Goal: Task Accomplishment & Management: Manage account settings

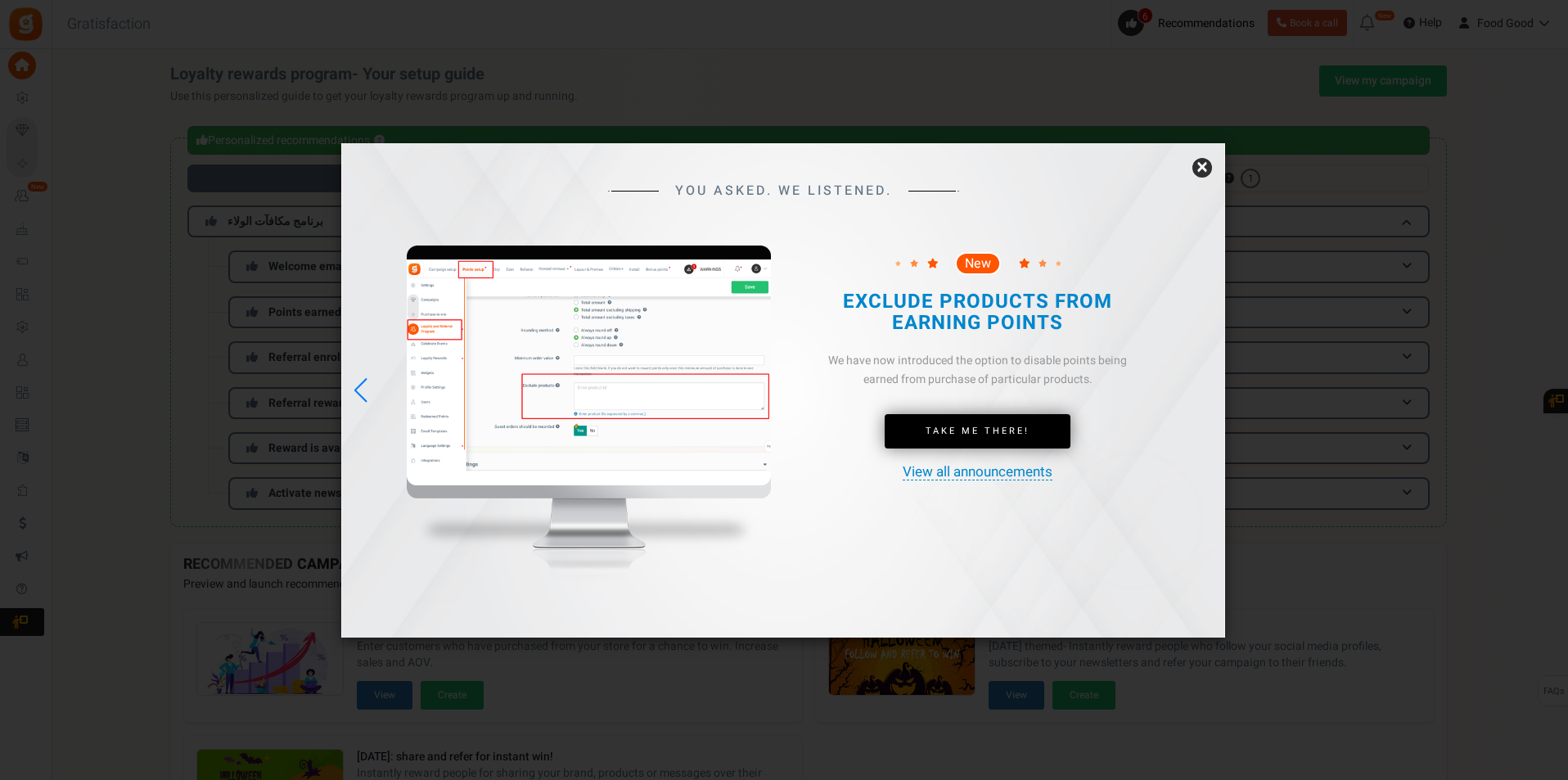
click at [1198, 164] on link "×" at bounding box center [1202, 168] width 20 height 20
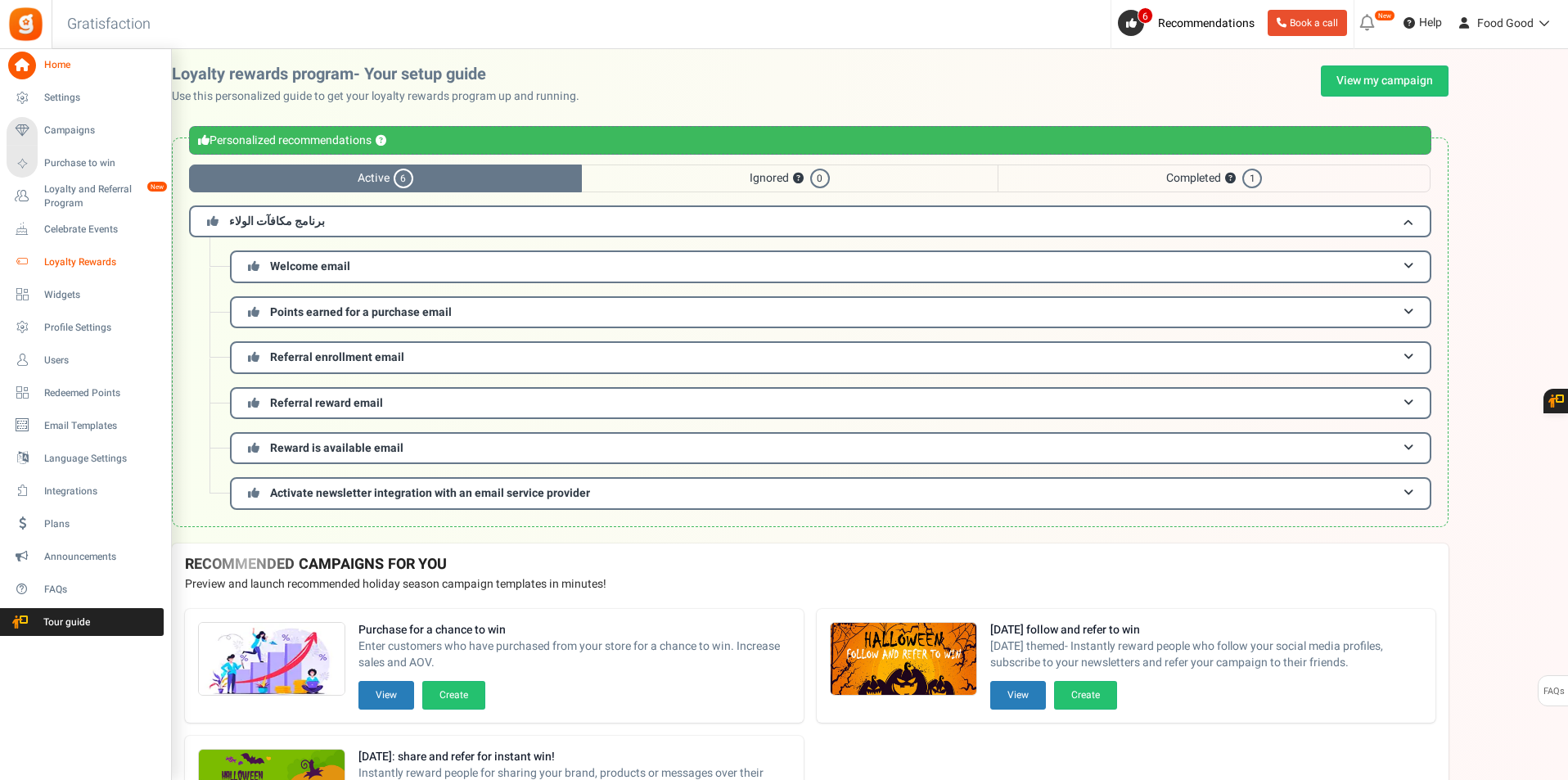
click at [87, 265] on span "Loyalty Rewards" at bounding box center [101, 262] width 115 height 14
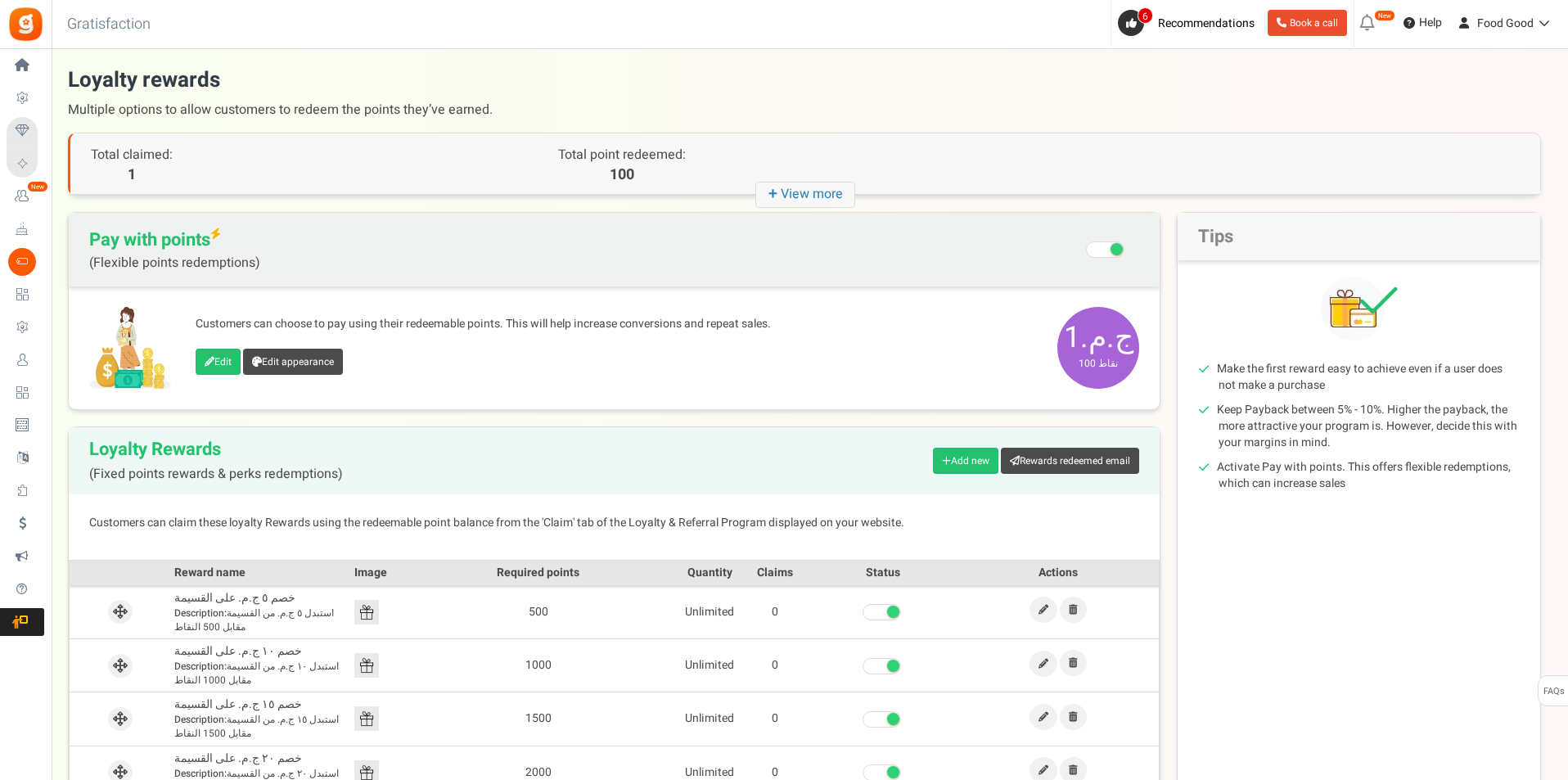
click at [1069, 336] on span "ج.م.‏1 100 نقاط" at bounding box center [1098, 347] width 82 height 82
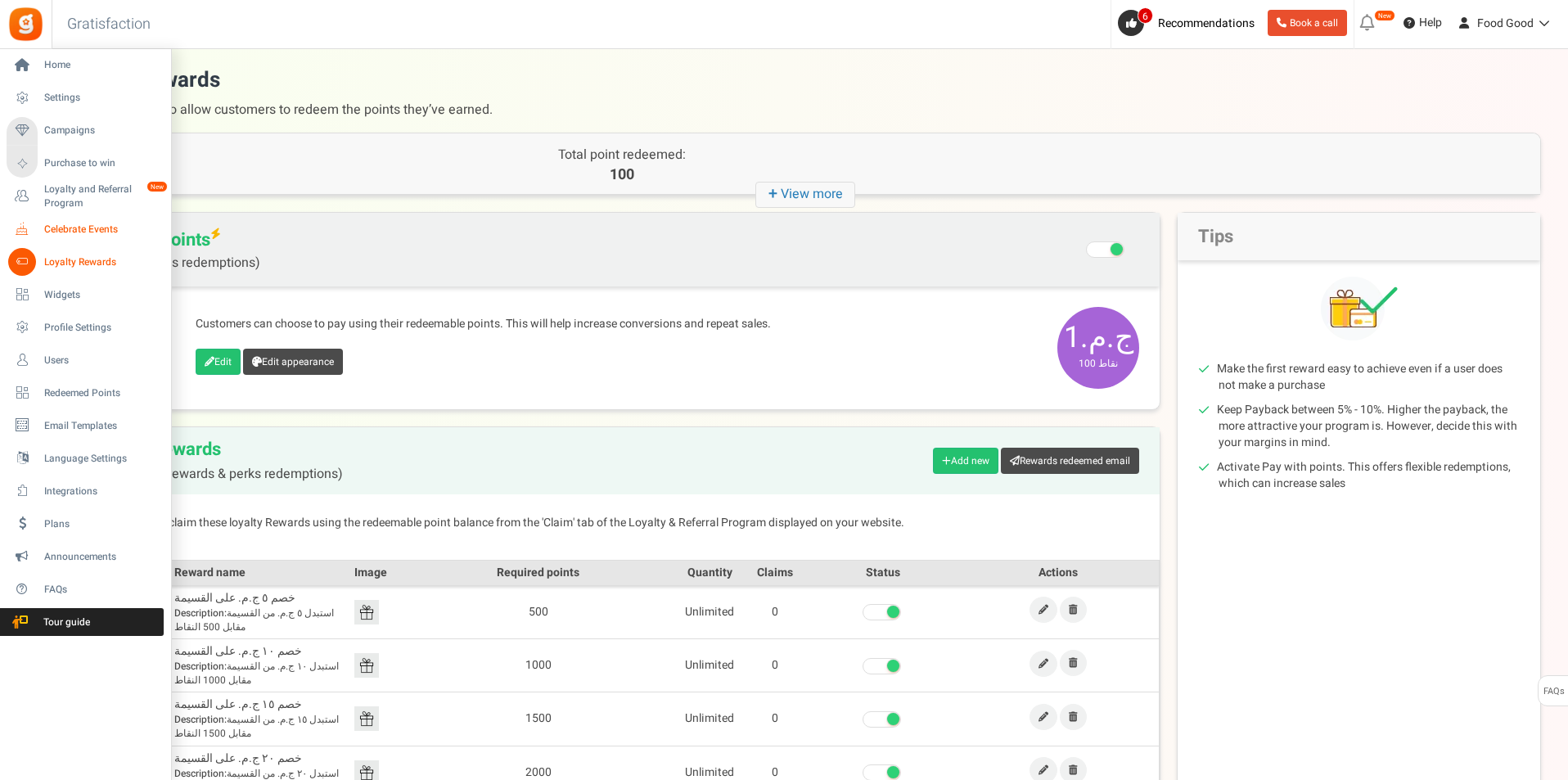
click at [81, 233] on span "Celebrate Events" at bounding box center [101, 230] width 115 height 14
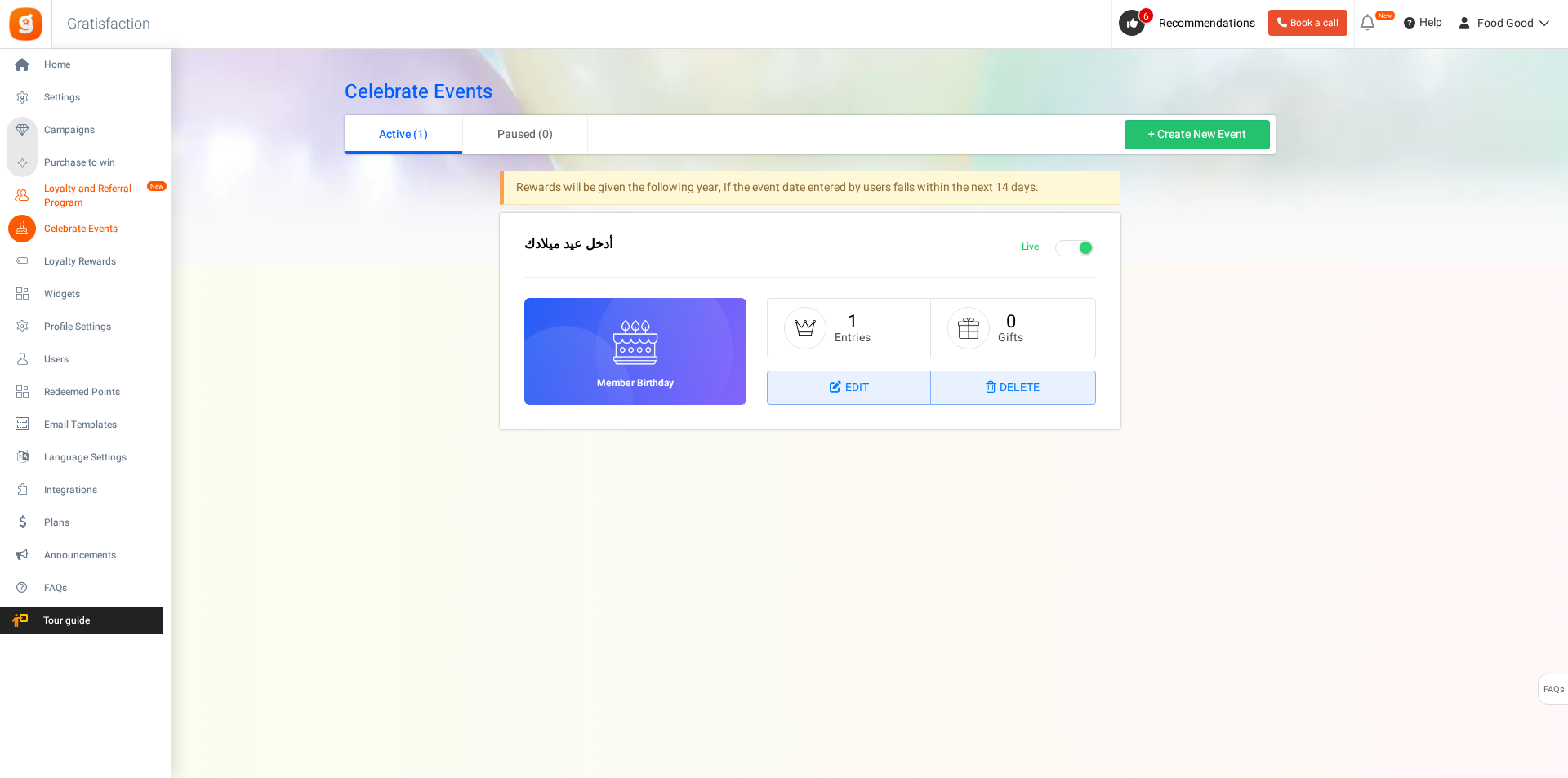
click at [90, 196] on span "Loyalty and Referral Program" at bounding box center [104, 195] width 119 height 27
click at [70, 190] on span "Loyalty and Referral Program" at bounding box center [104, 195] width 119 height 27
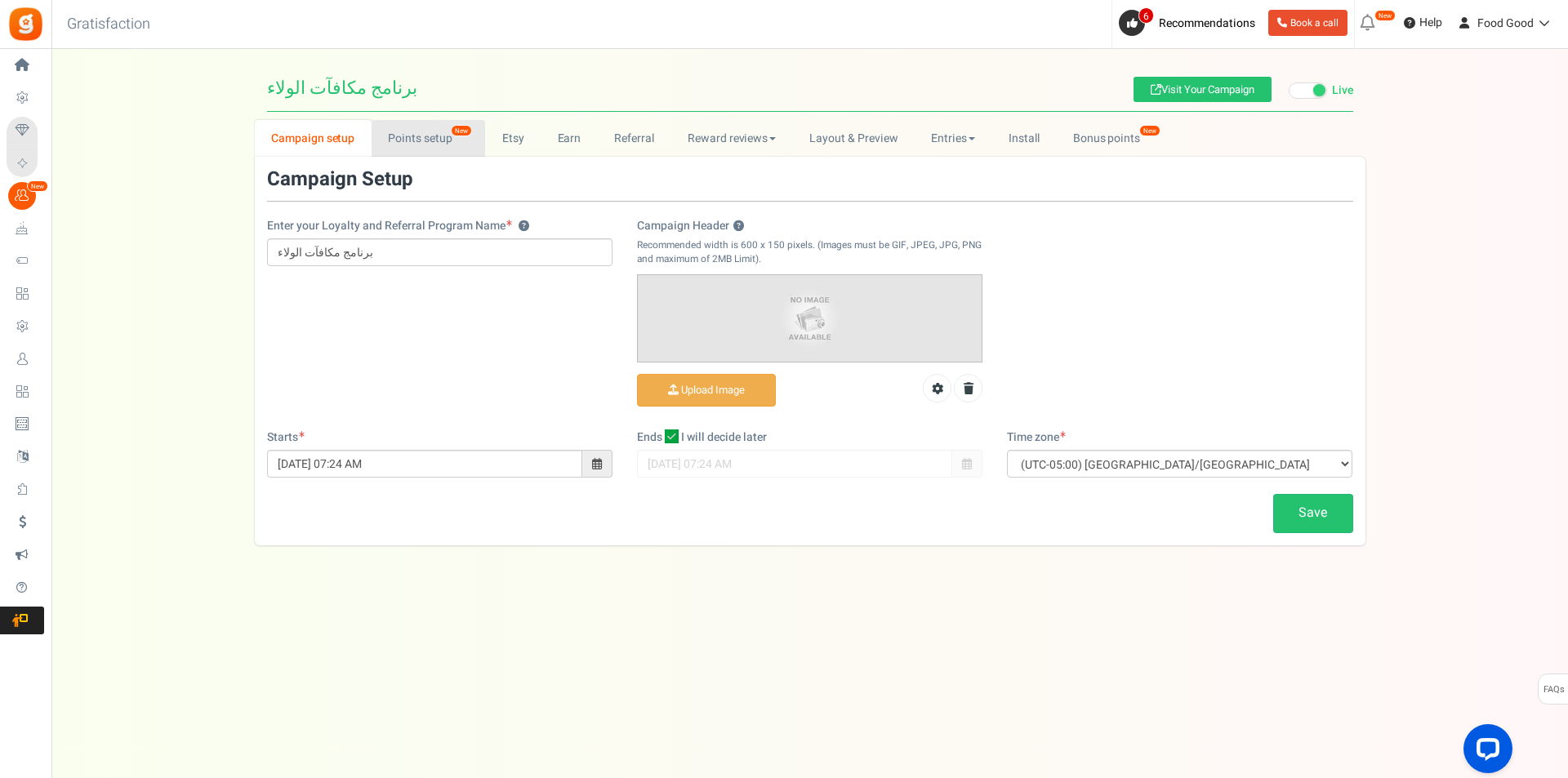
click at [433, 144] on link "Points setup New" at bounding box center [428, 137] width 113 height 36
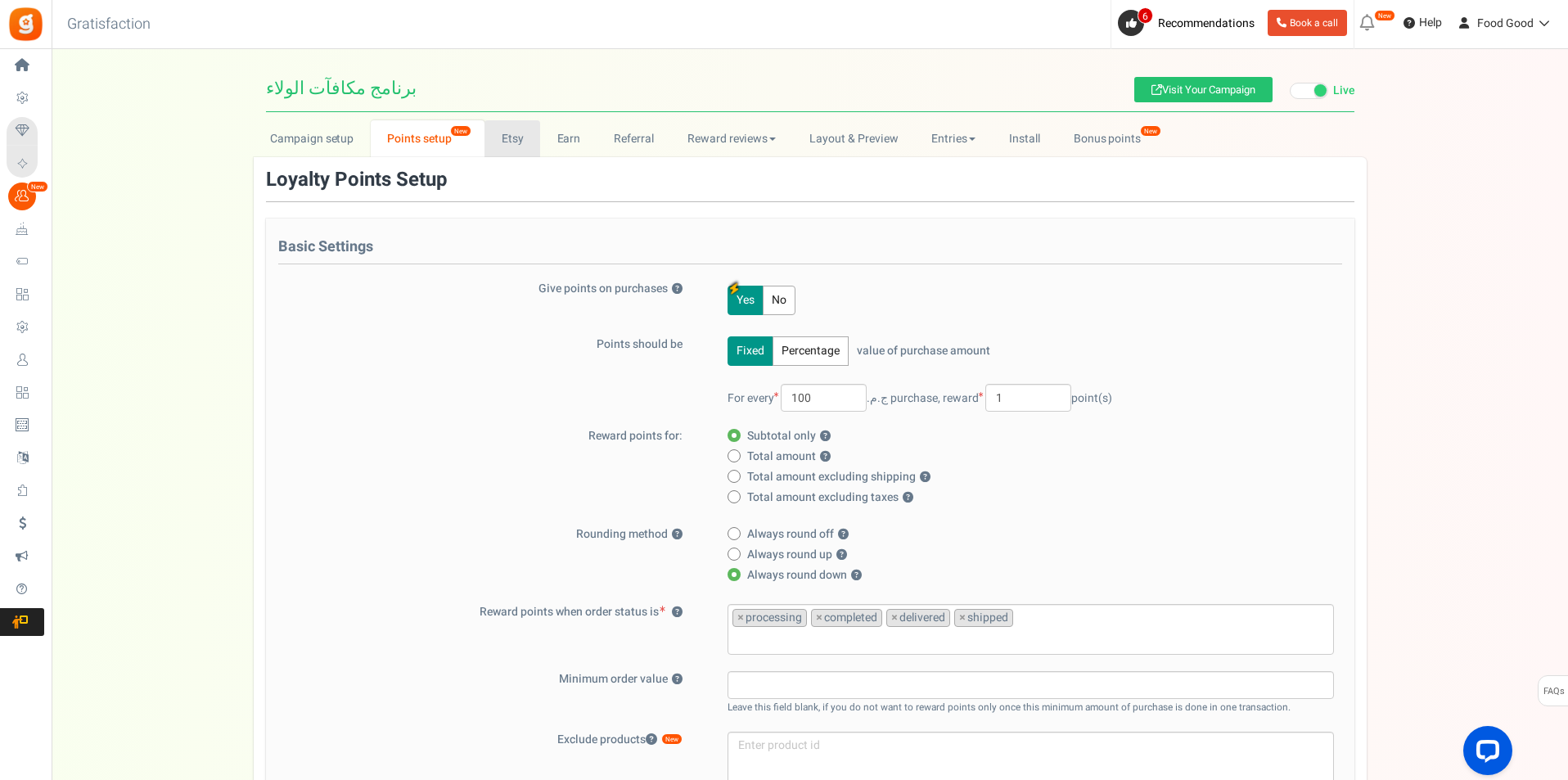
click at [498, 135] on link "Etsy" at bounding box center [512, 138] width 56 height 36
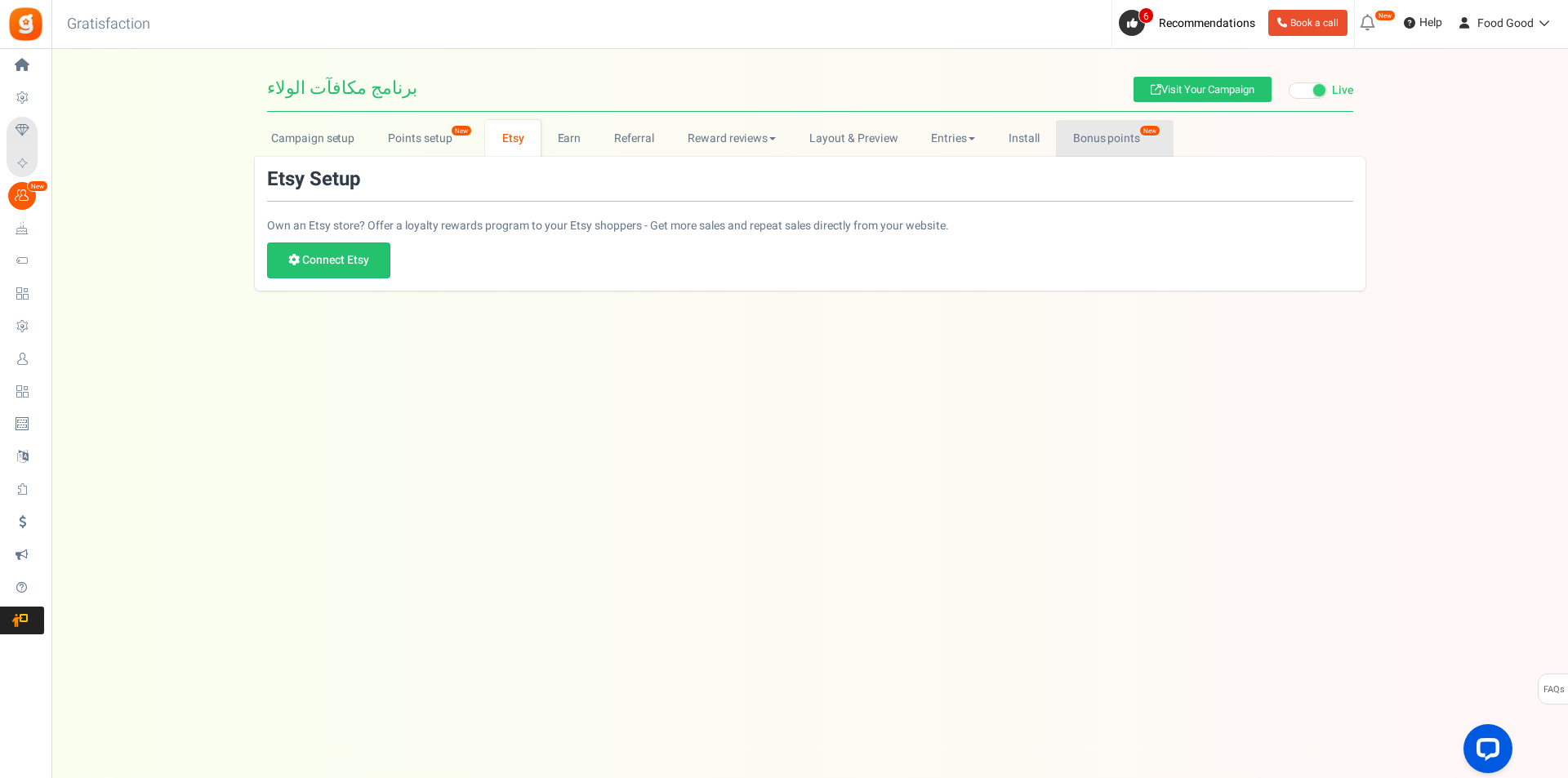
click at [1131, 131] on link "Bonus points New" at bounding box center [1114, 137] width 117 height 36
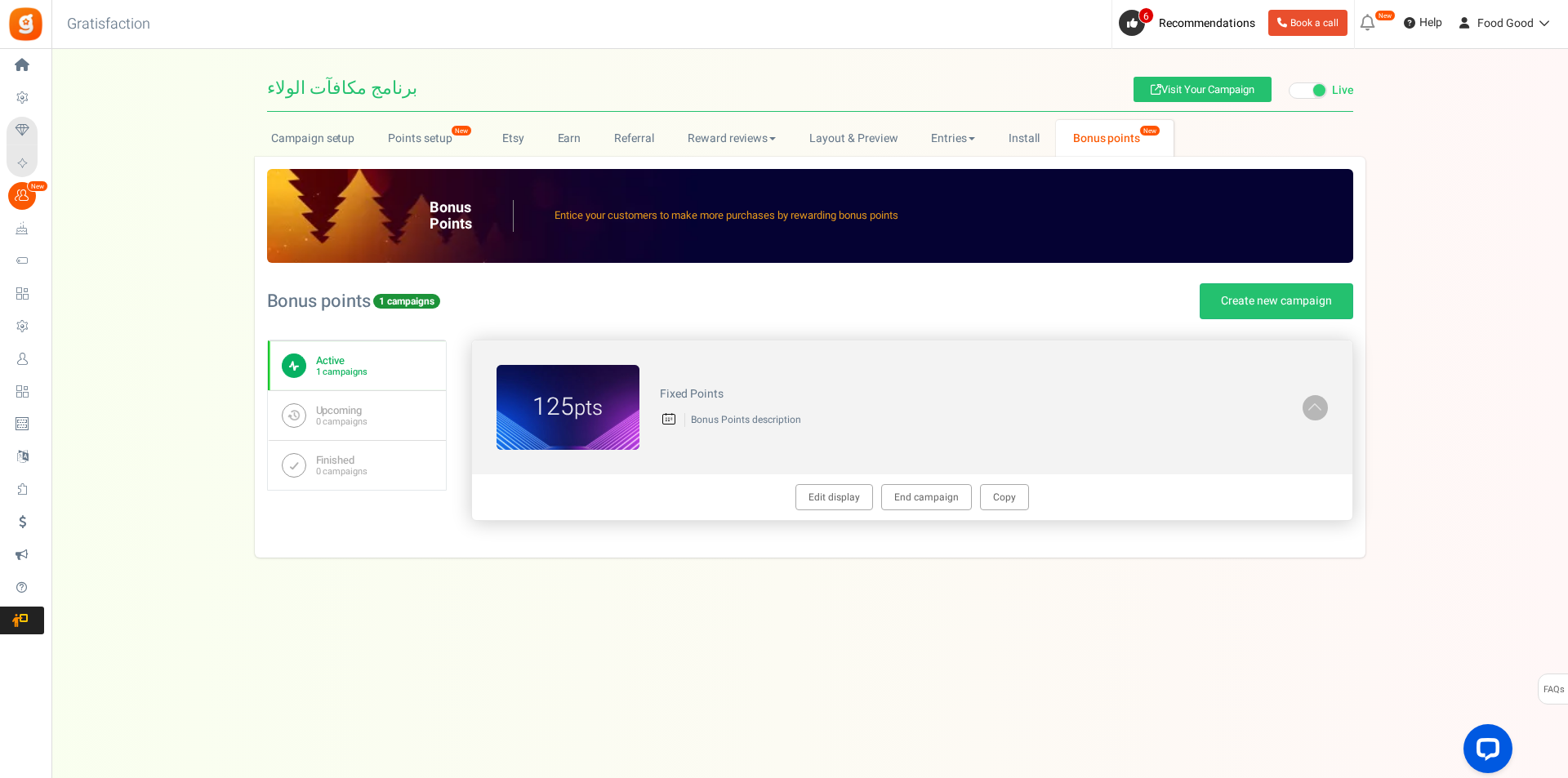
click at [579, 413] on small "pts" at bounding box center [589, 408] width 28 height 31
click at [364, 430] on link "Upcoming 0 campaigns" at bounding box center [356, 415] width 178 height 50
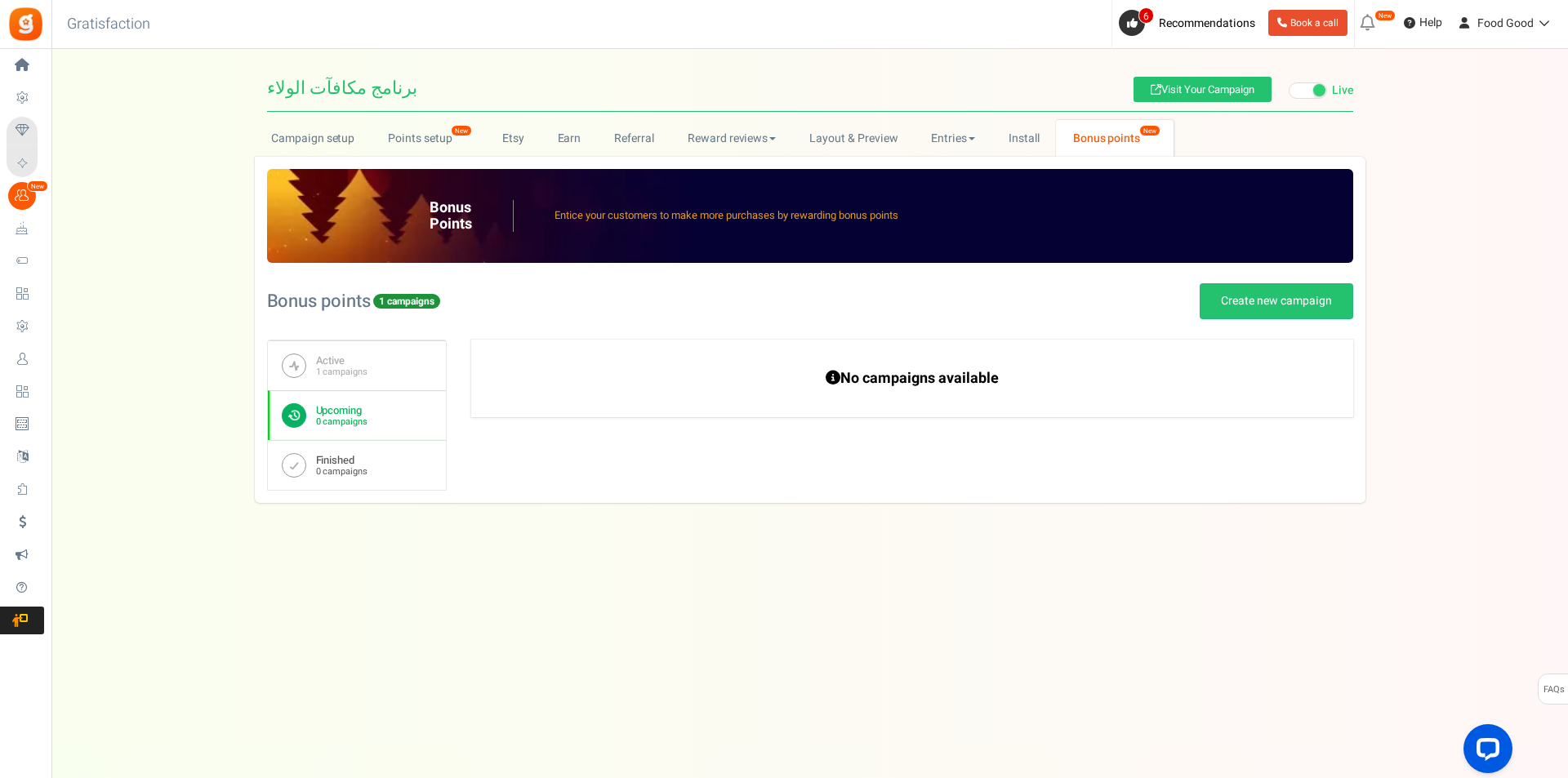
click at [360, 459] on b "Finished" at bounding box center [341, 460] width 51 height 13
click at [344, 352] on link "Active 1 campaigns" at bounding box center [356, 365] width 178 height 50
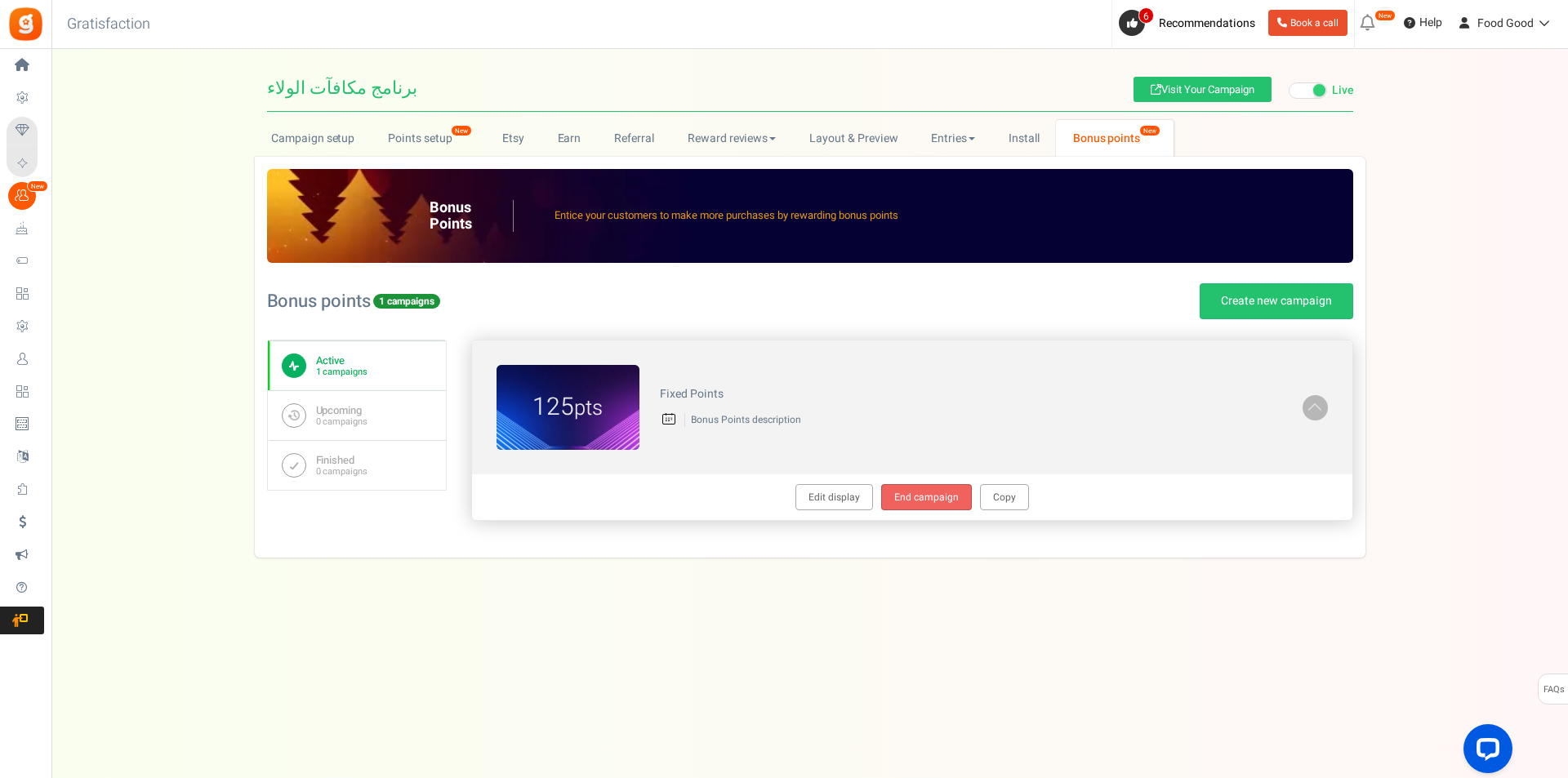
click at [931, 502] on link "End campaign" at bounding box center [926, 496] width 90 height 26
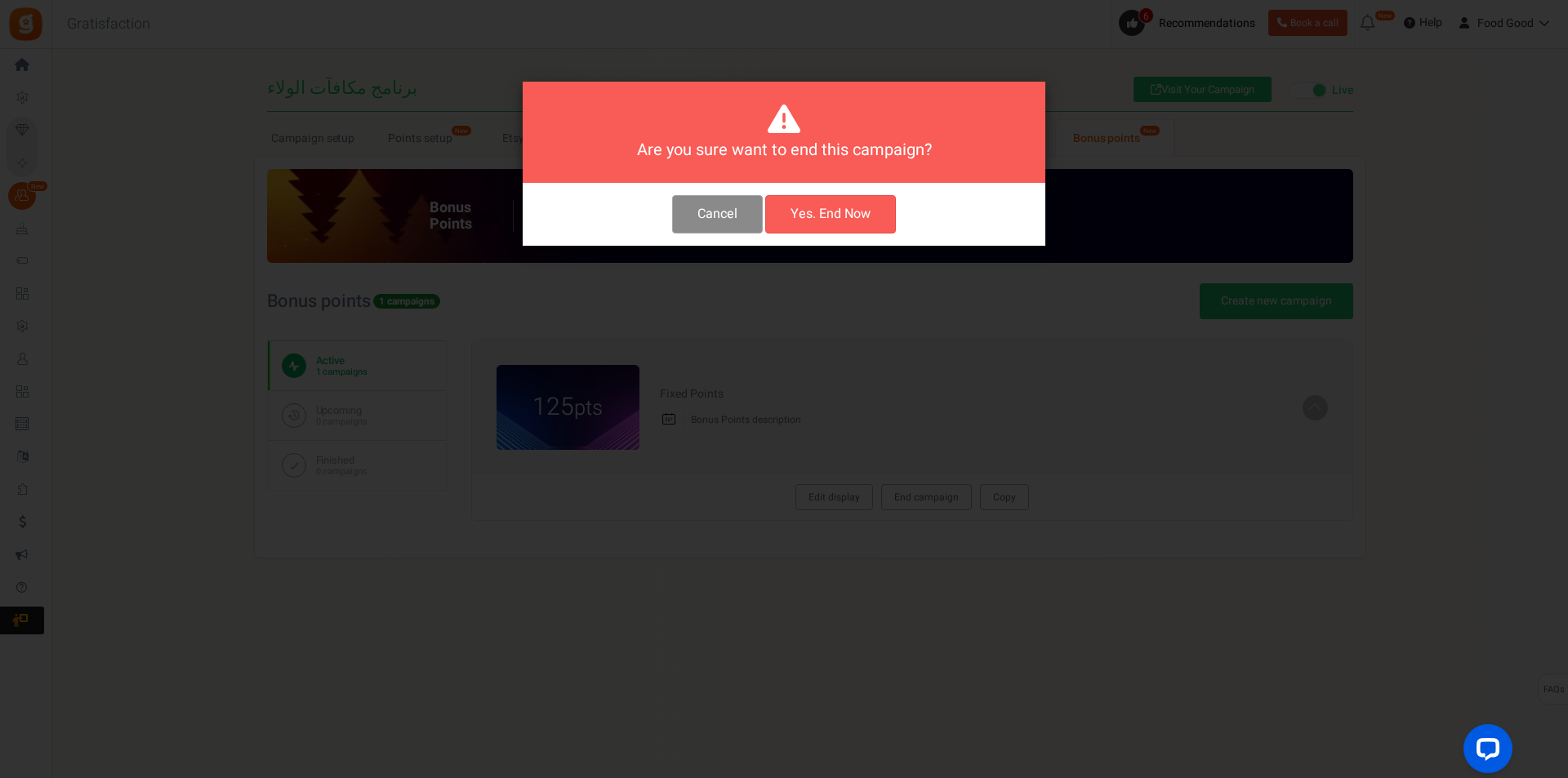
click at [725, 221] on button "Cancel" at bounding box center [717, 214] width 90 height 38
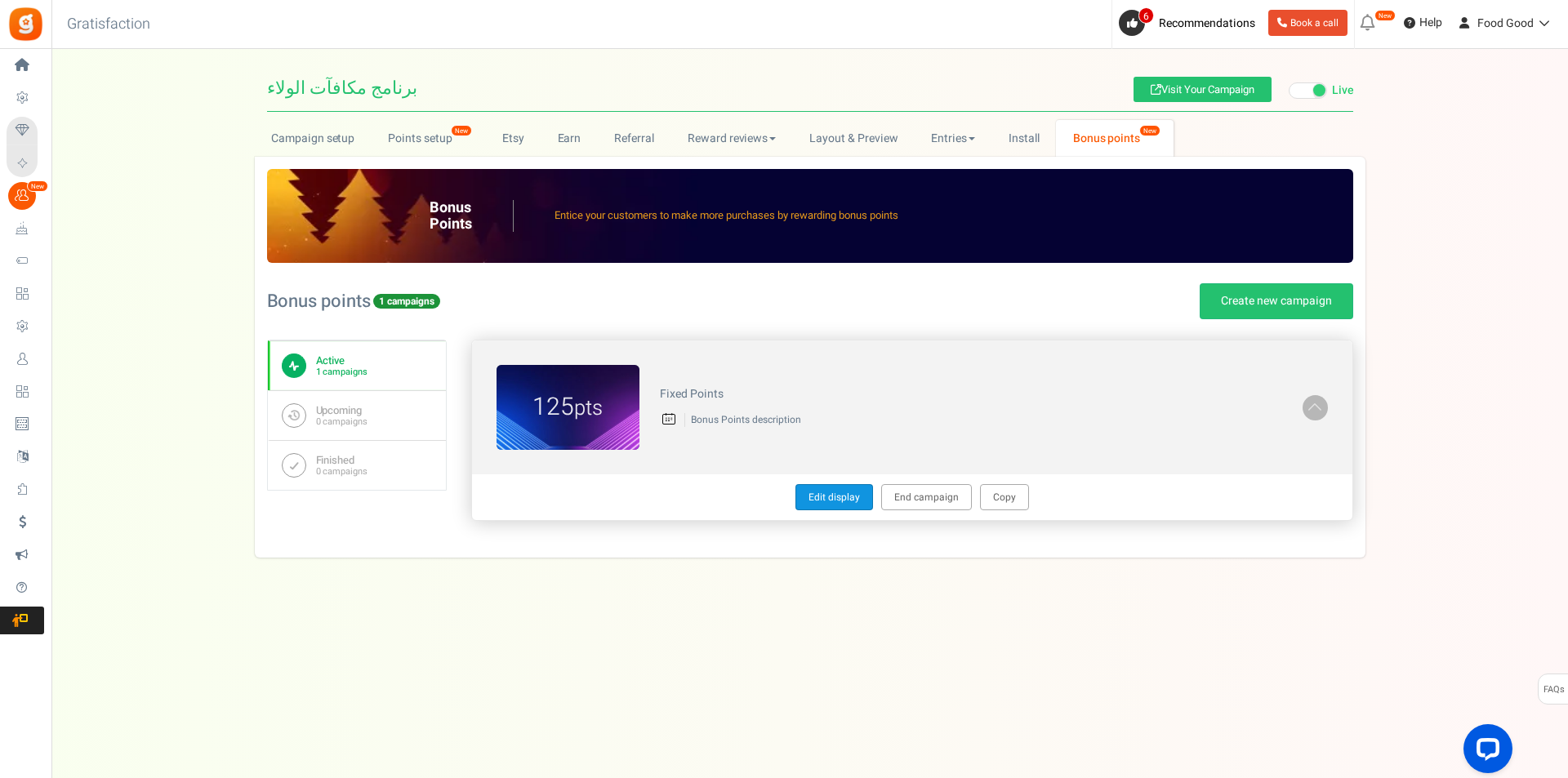
click at [824, 497] on link "Edit display" at bounding box center [834, 496] width 78 height 26
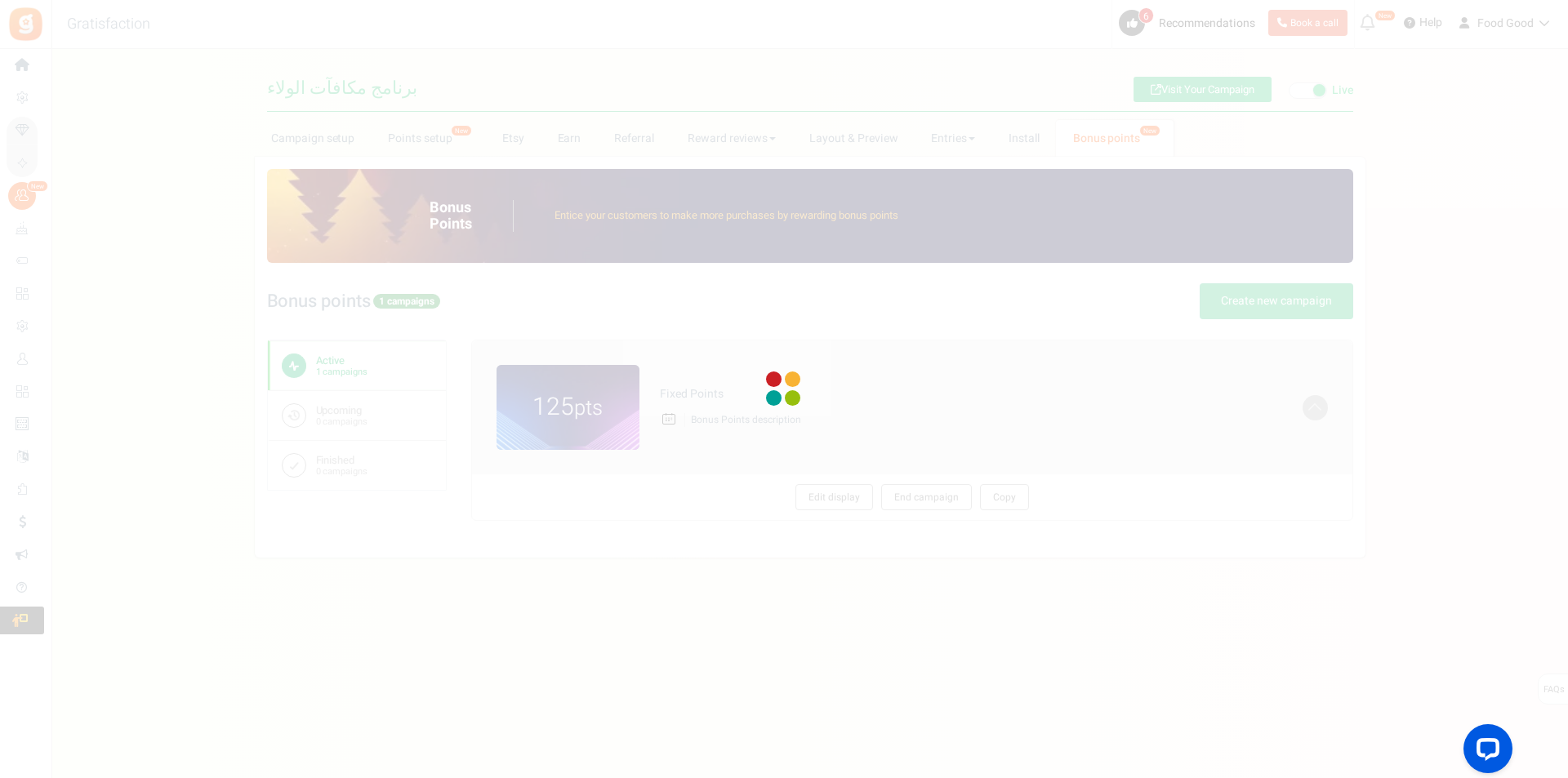
type textarea "Fixed Points"
type textarea "Bonus Points description"
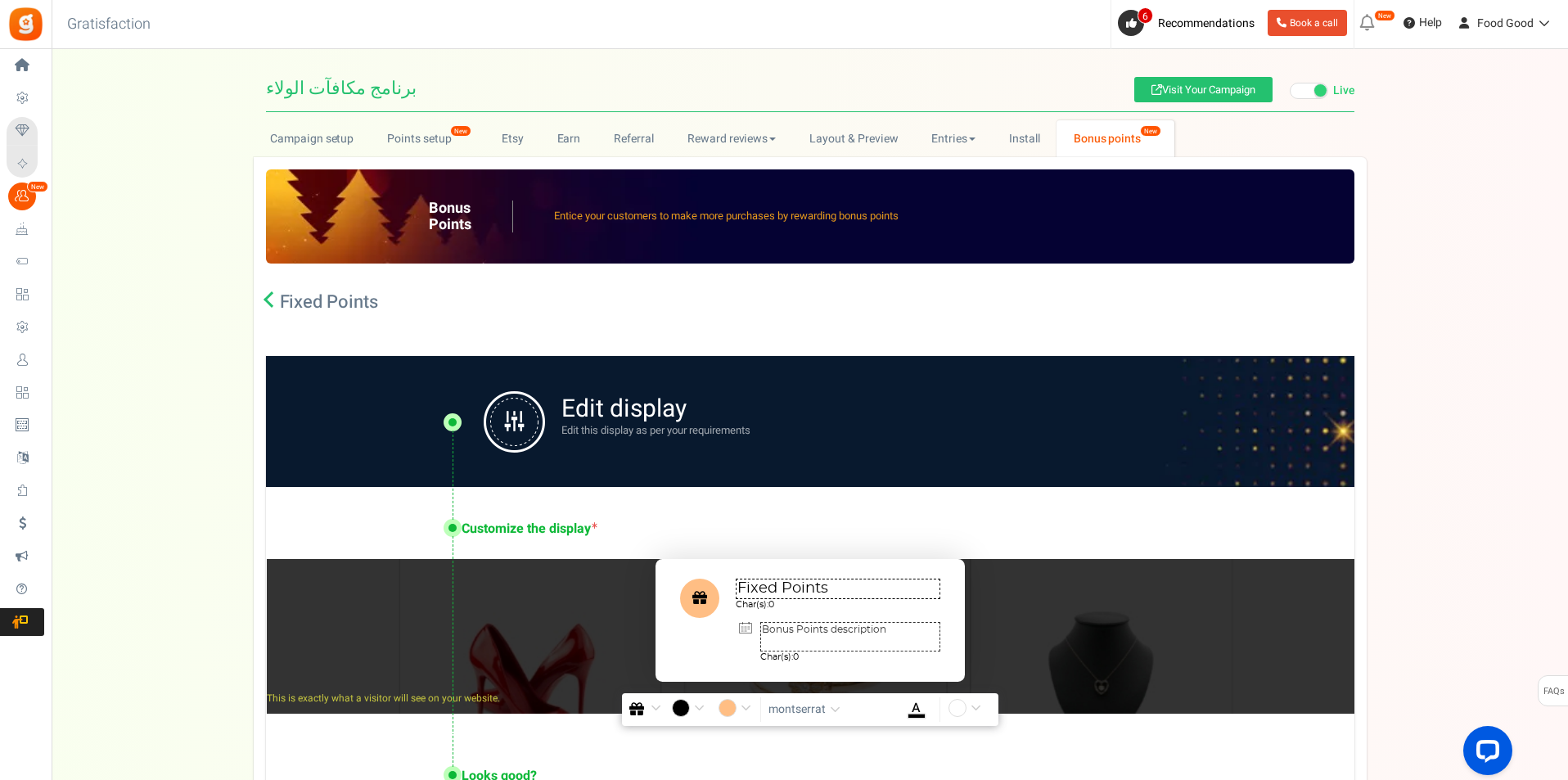
scroll to position [242, 0]
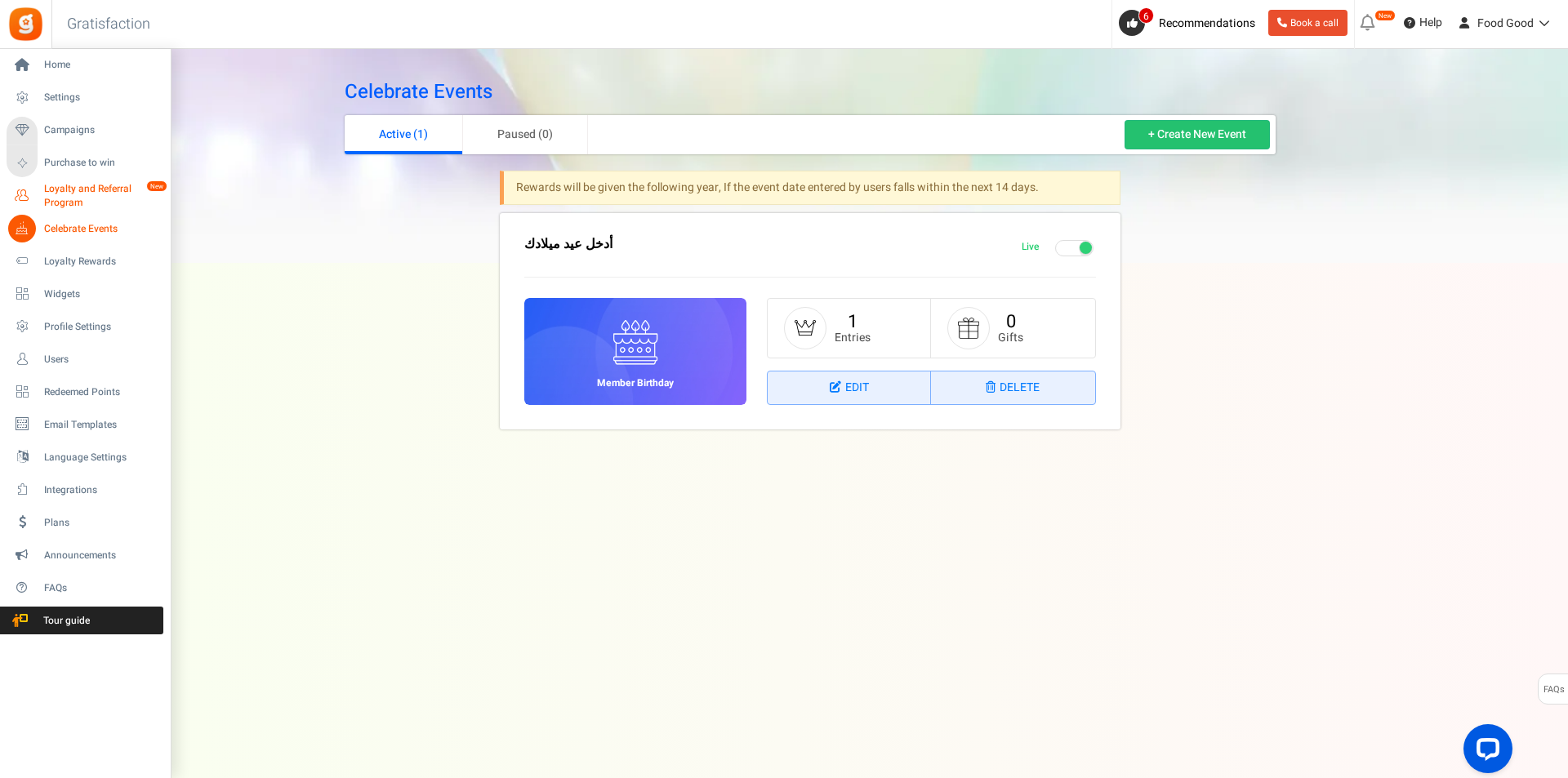
click at [60, 191] on span "Loyalty and Referral Program" at bounding box center [104, 195] width 119 height 27
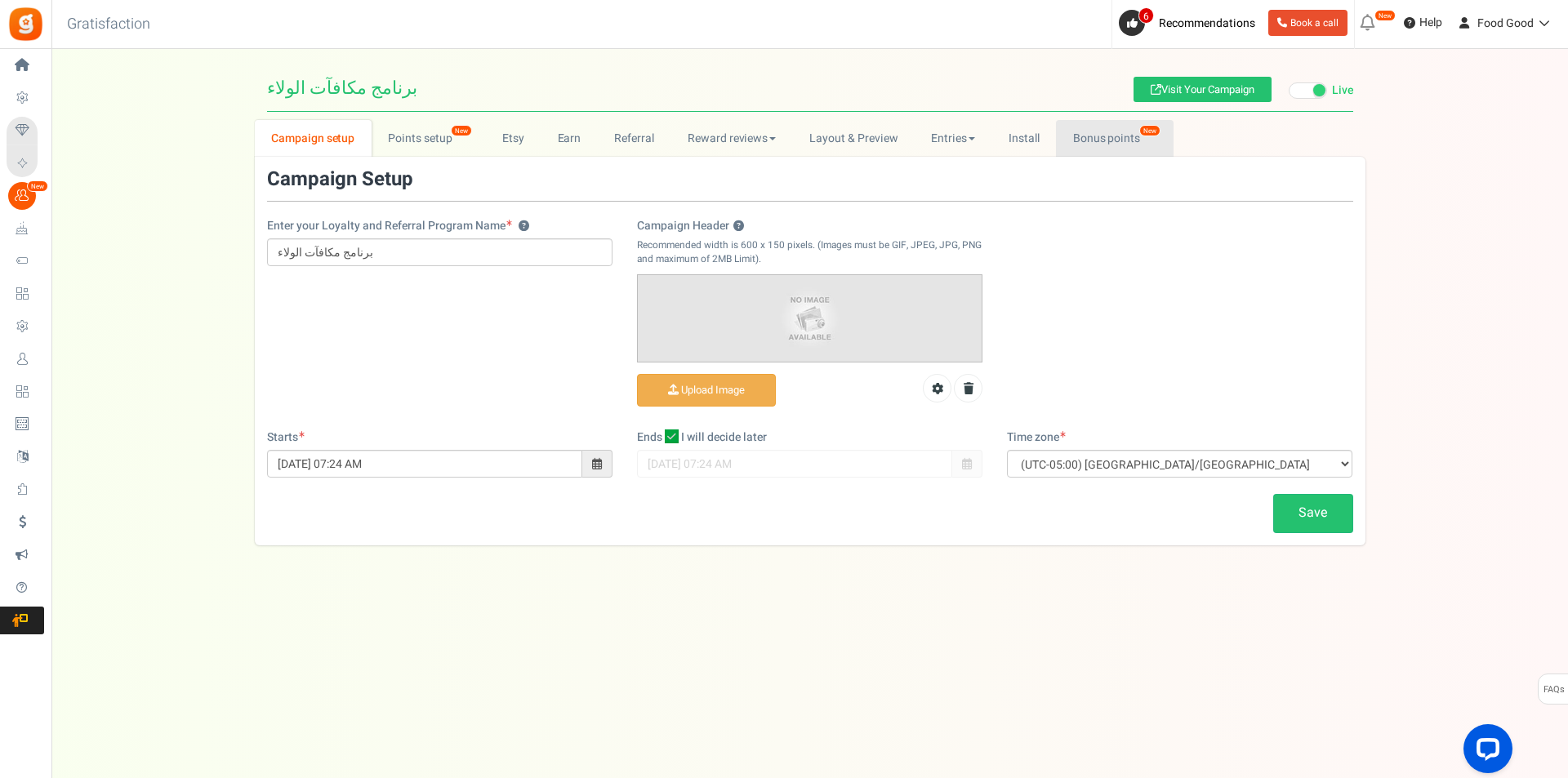
click at [1099, 133] on link "Bonus points New" at bounding box center [1114, 137] width 117 height 36
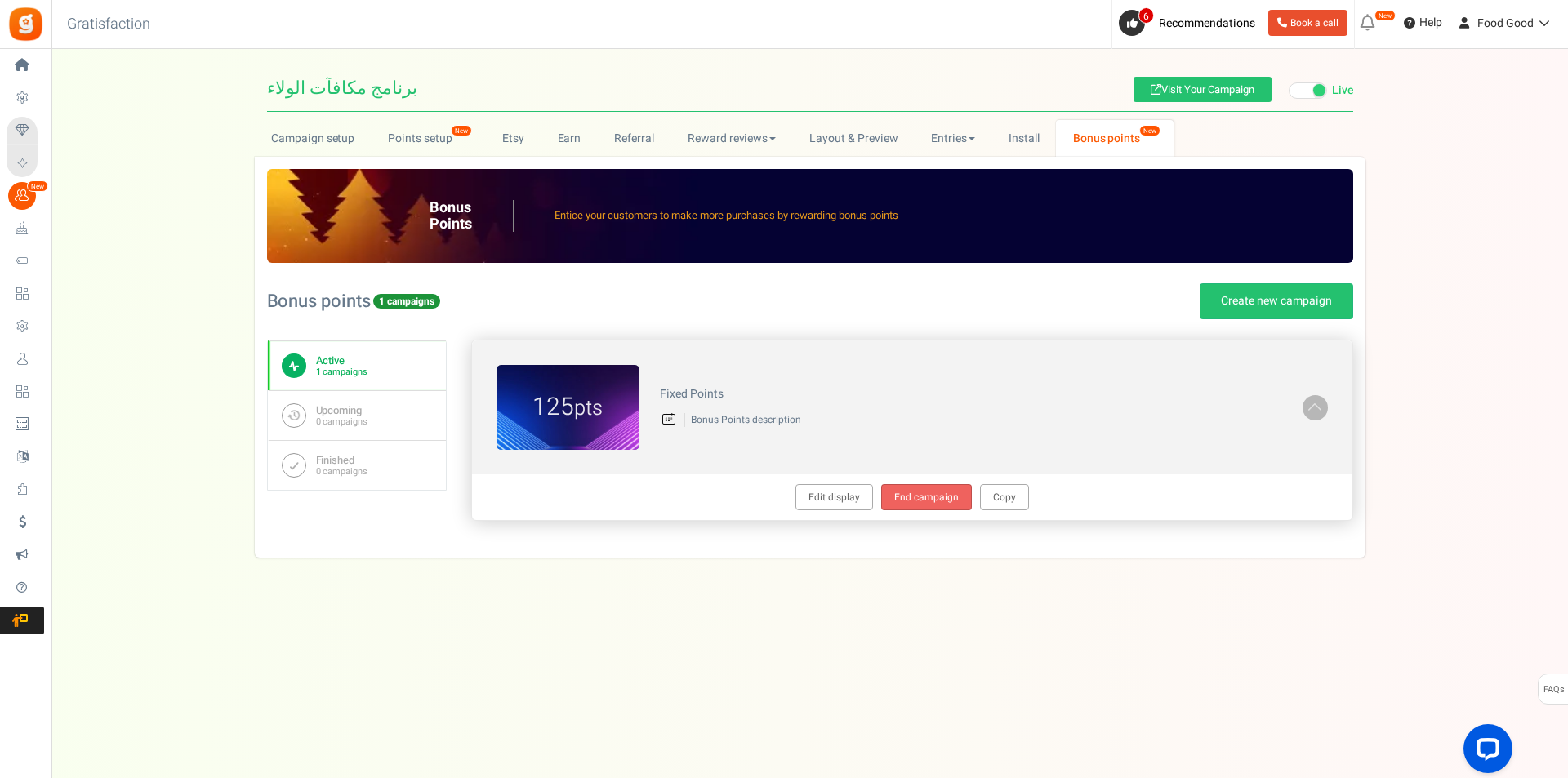
click at [922, 492] on link "End campaign" at bounding box center [926, 496] width 90 height 26
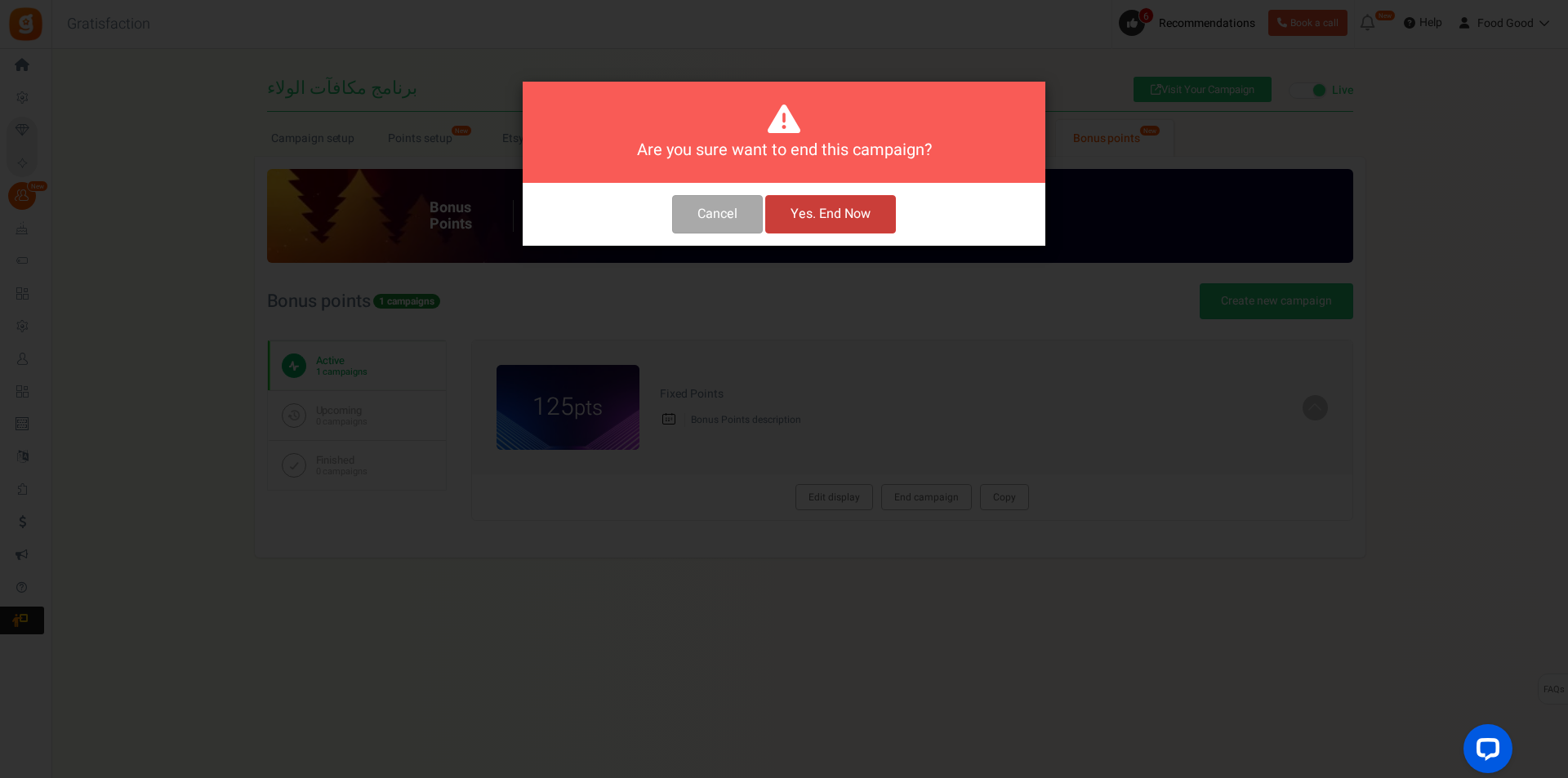
click at [813, 214] on button "Yes. End Now" at bounding box center [830, 214] width 130 height 38
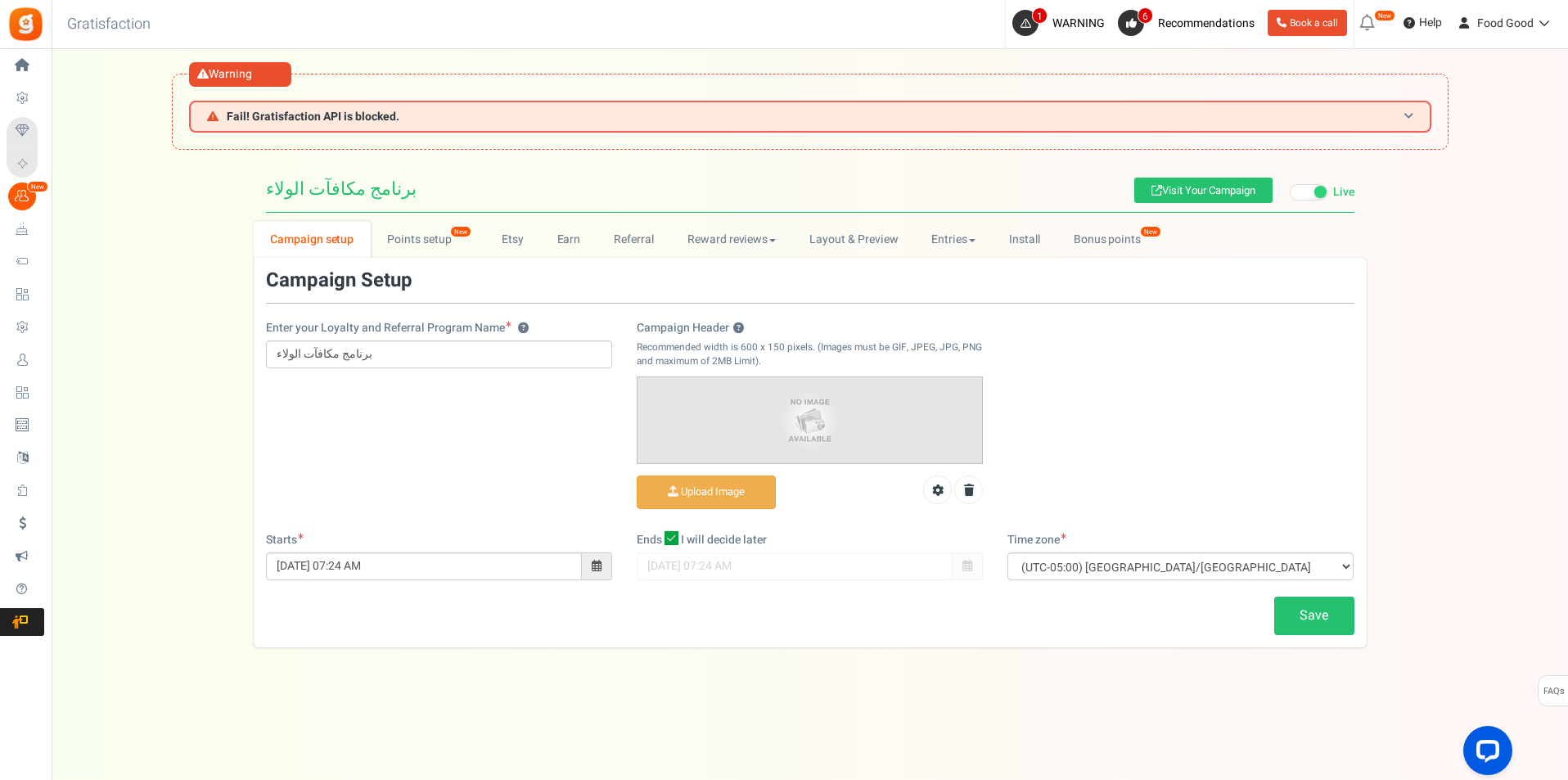
click at [295, 112] on span "Fail! Gratisfaction API is blocked." at bounding box center [313, 116] width 172 height 12
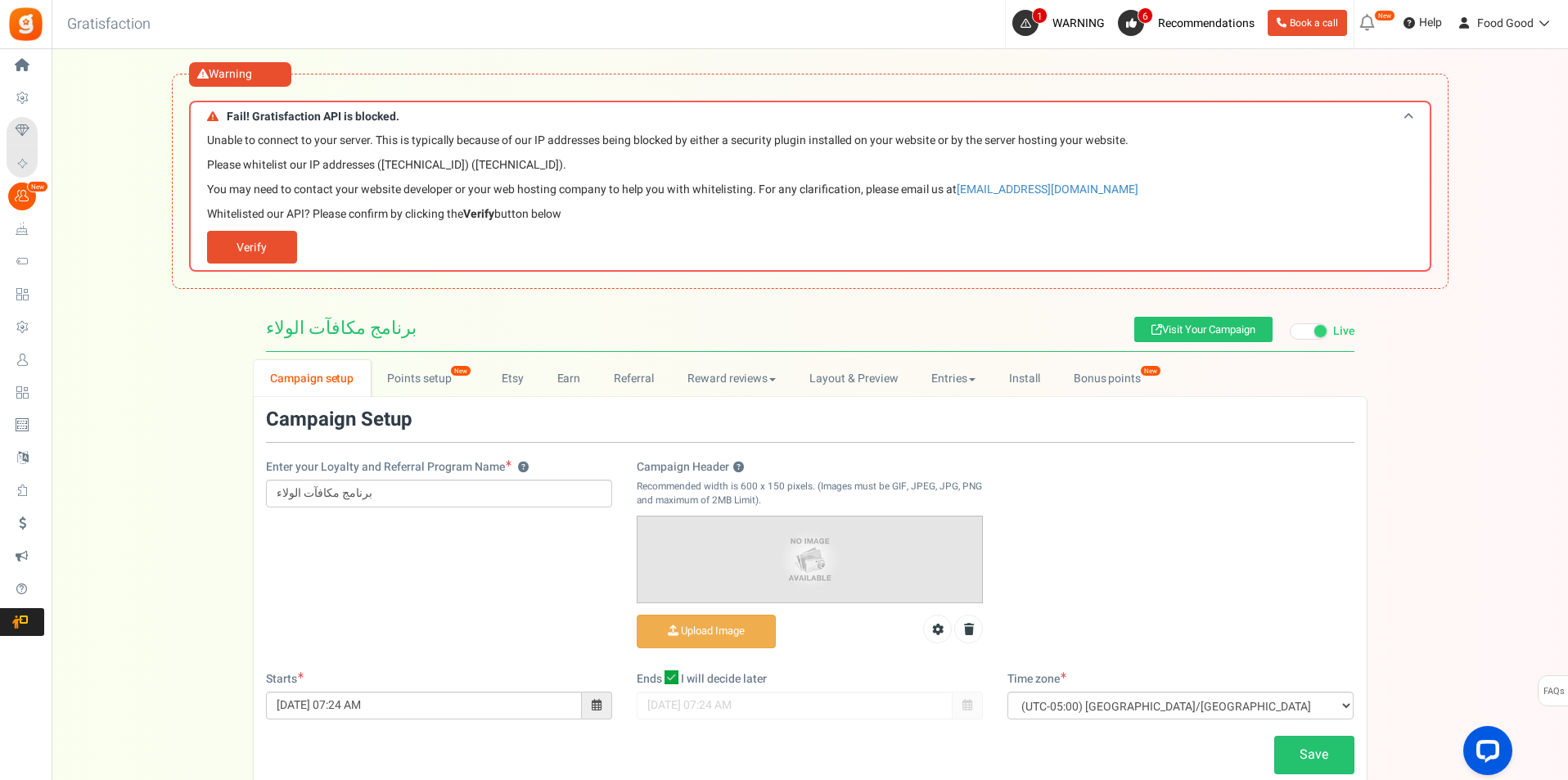
click at [301, 111] on span "Fail! Gratisfaction API is blocked." at bounding box center [313, 116] width 172 height 12
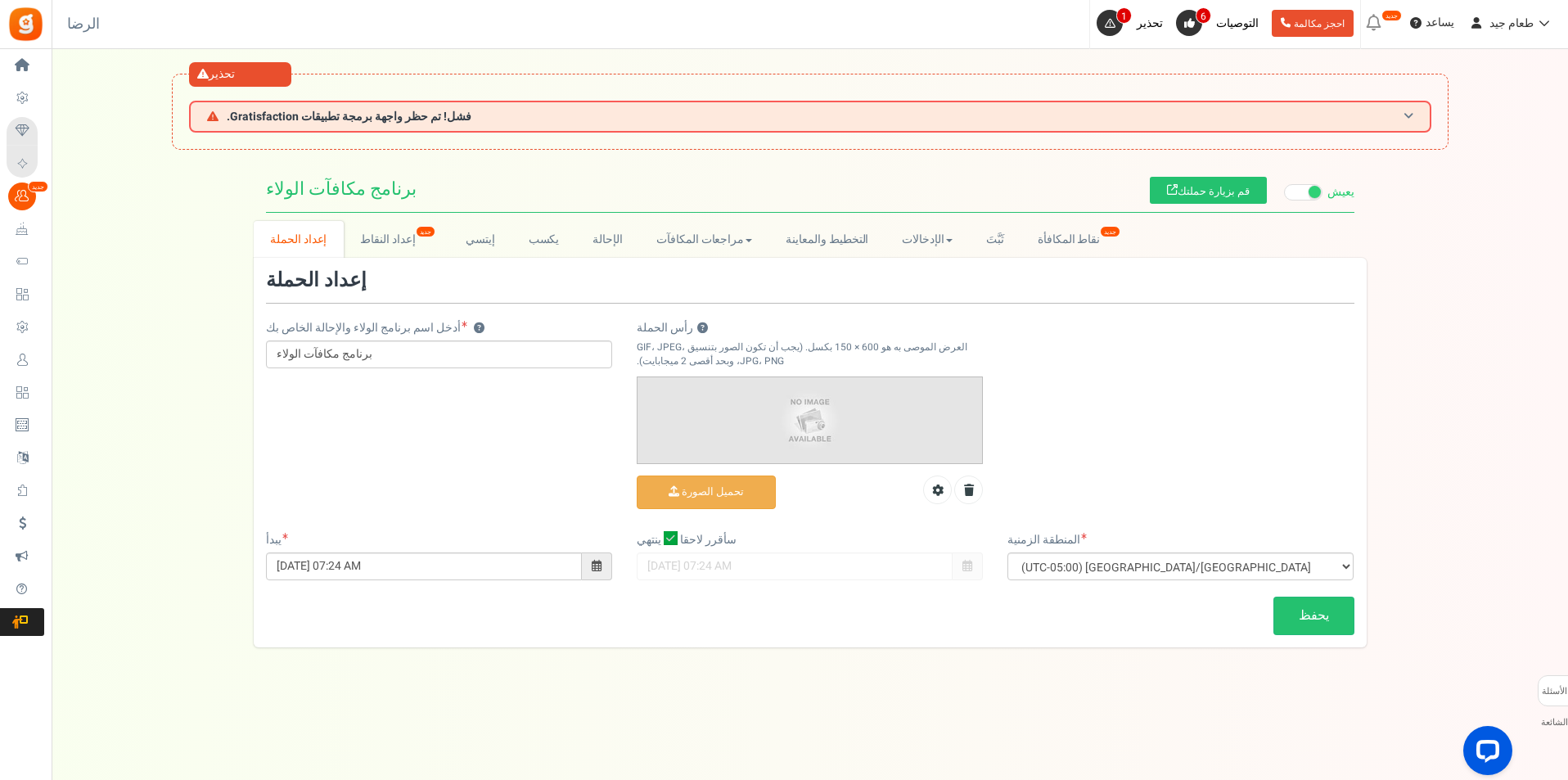
click at [327, 117] on font "فشل! تم حظر واجهة برمجة تطبيقات Gratisfaction." at bounding box center [348, 116] width 244 height 17
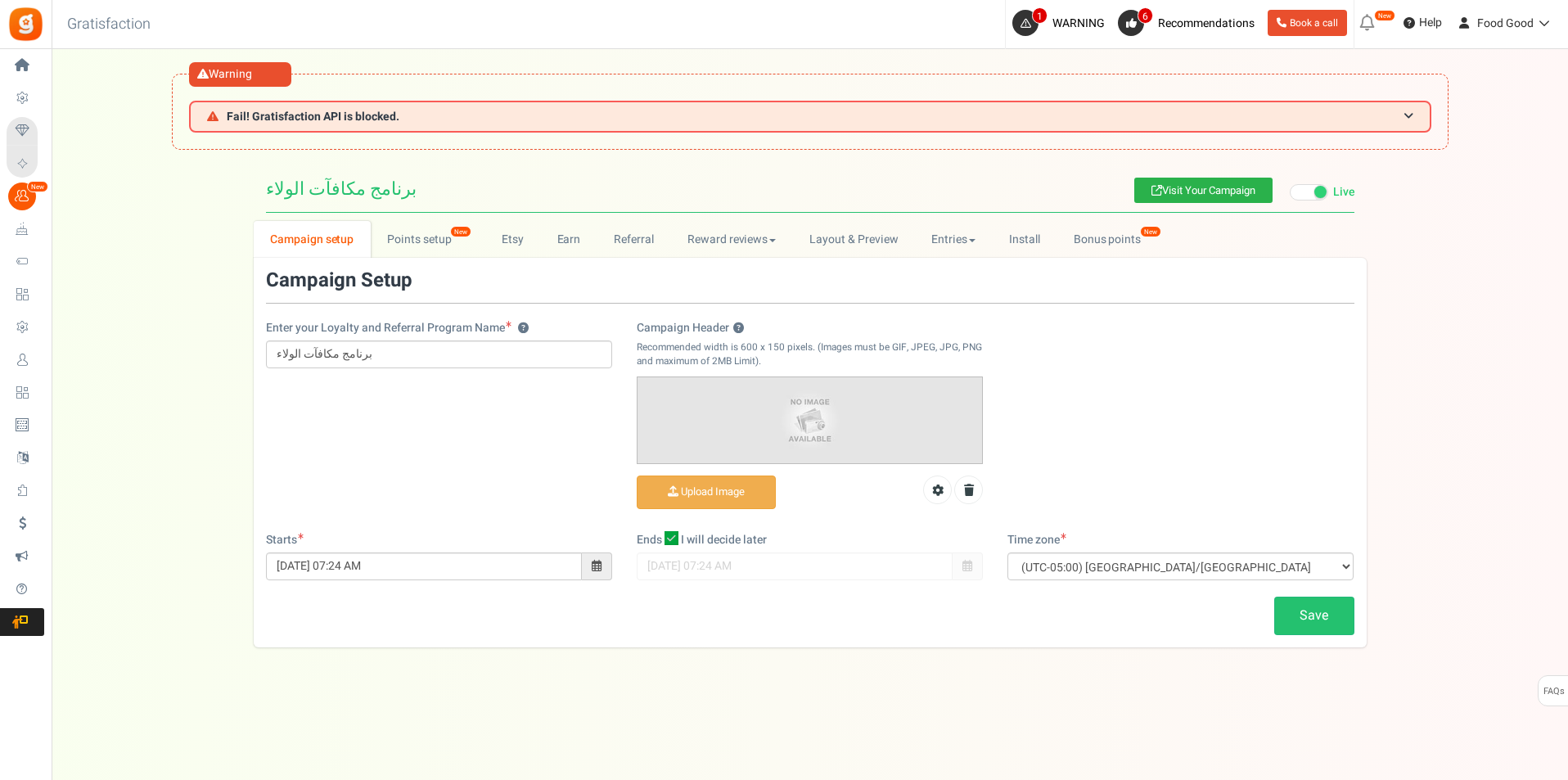
click at [1139, 190] on link "Visit Your Campaign" at bounding box center [1204, 190] width 139 height 26
